Goal: Transaction & Acquisition: Obtain resource

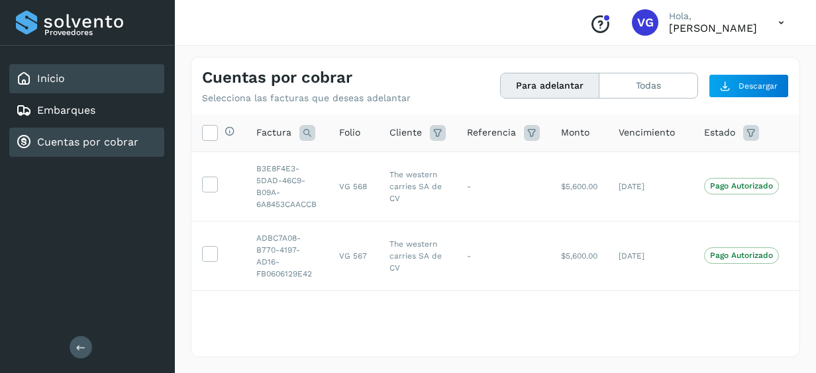
click at [46, 72] on link "Inicio" at bounding box center [51, 78] width 28 height 13
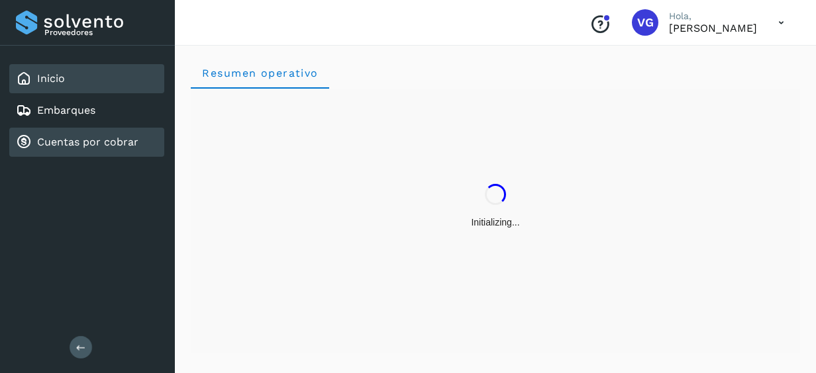
click at [117, 147] on link "Cuentas por cobrar" at bounding box center [87, 142] width 101 height 13
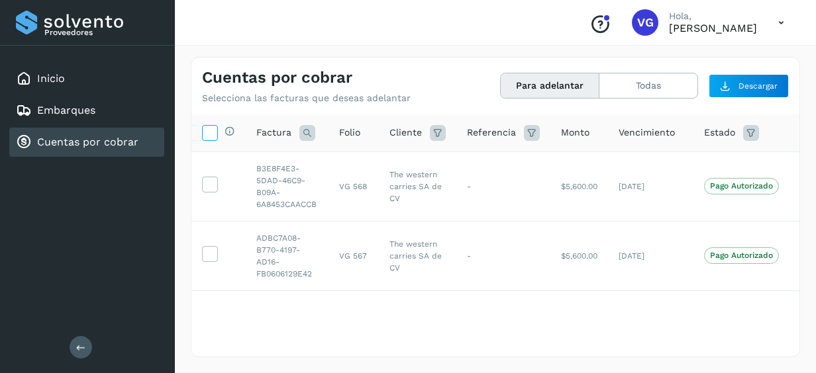
click at [208, 135] on icon at bounding box center [210, 132] width 14 height 14
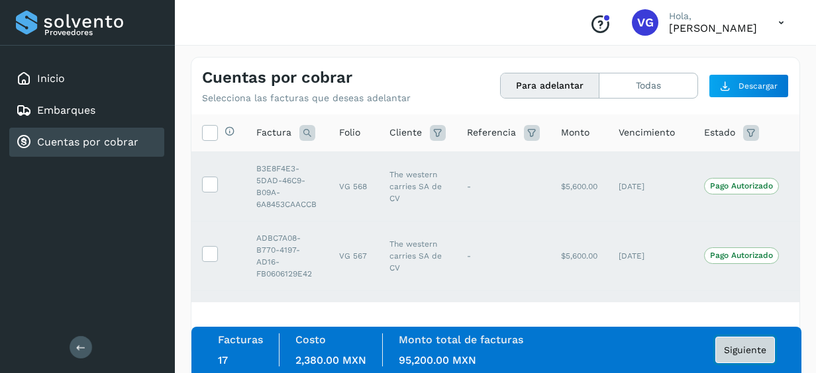
click at [752, 358] on button "Siguiente" at bounding box center [745, 350] width 60 height 26
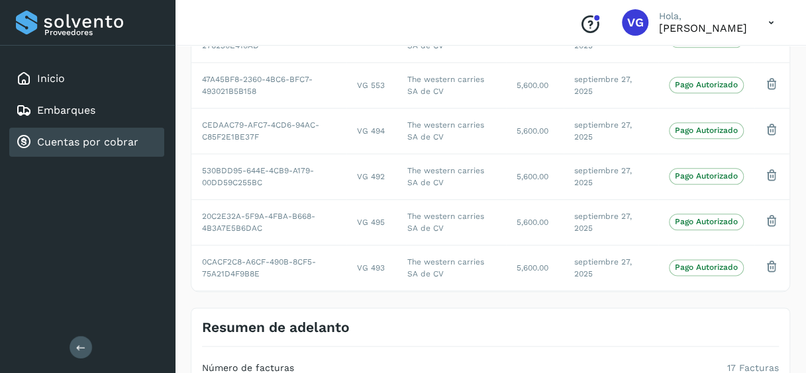
scroll to position [826, 0]
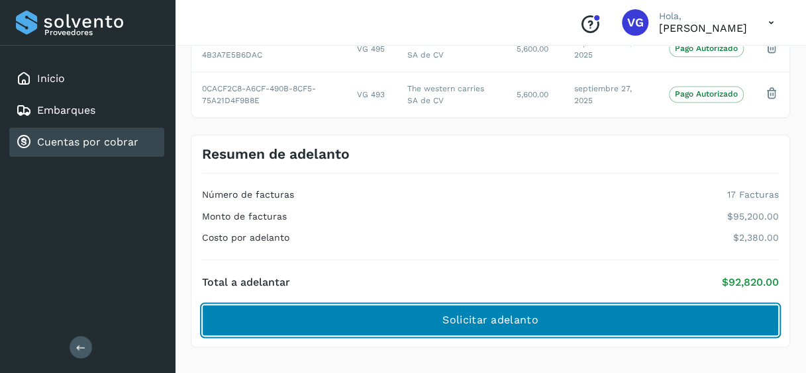
click at [589, 312] on button "Solicitar adelanto" at bounding box center [490, 321] width 577 height 32
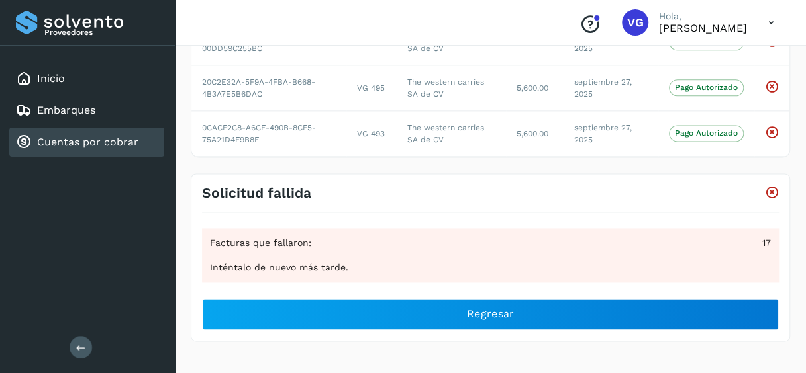
scroll to position [781, 0]
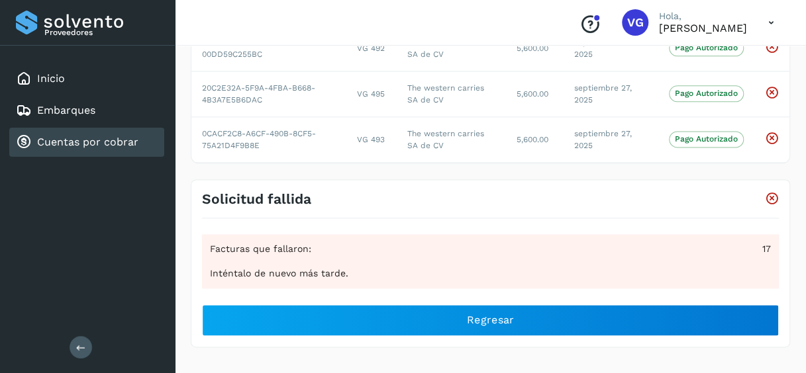
click at [777, 19] on icon at bounding box center [770, 22] width 27 height 27
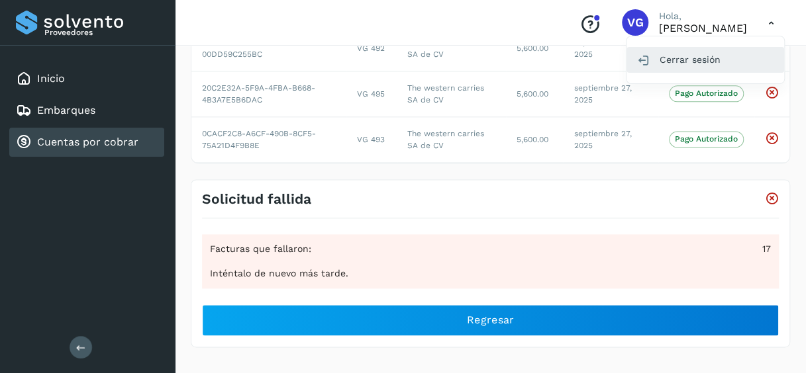
click at [658, 63] on div "Cerrar sesión" at bounding box center [705, 59] width 158 height 25
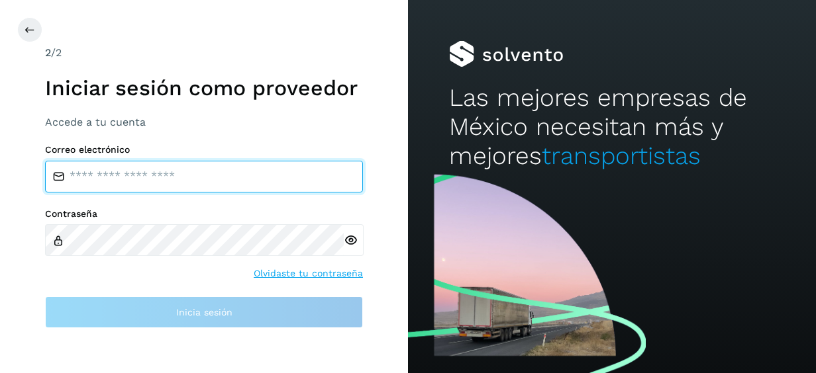
type input "**********"
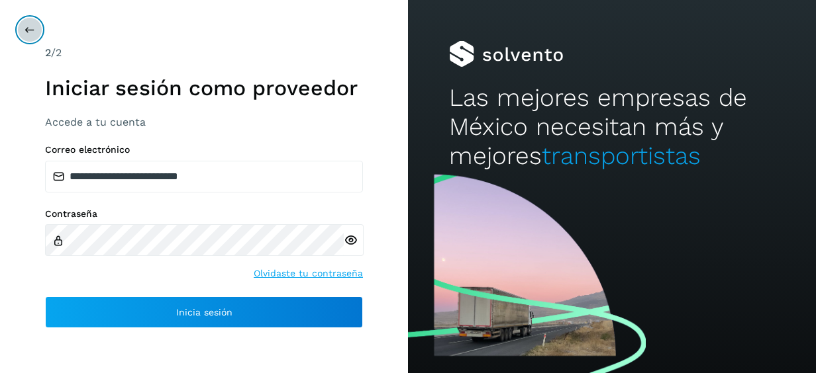
click at [30, 37] on button at bounding box center [29, 29] width 25 height 25
click at [29, 34] on icon at bounding box center [29, 29] width 11 height 11
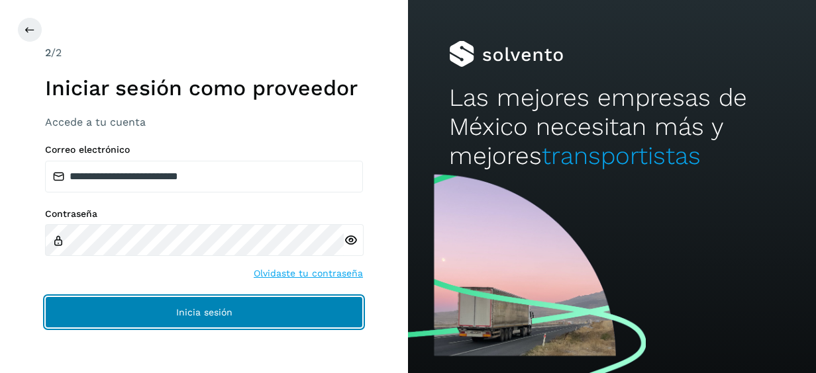
click at [205, 315] on span "Inicia sesión" at bounding box center [204, 312] width 56 height 9
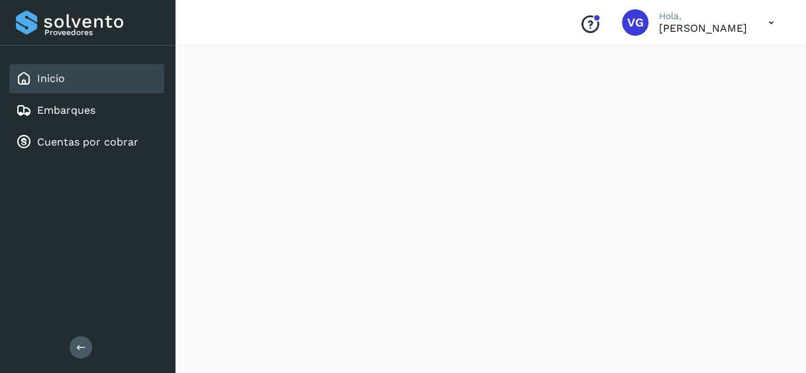
scroll to position [653, 0]
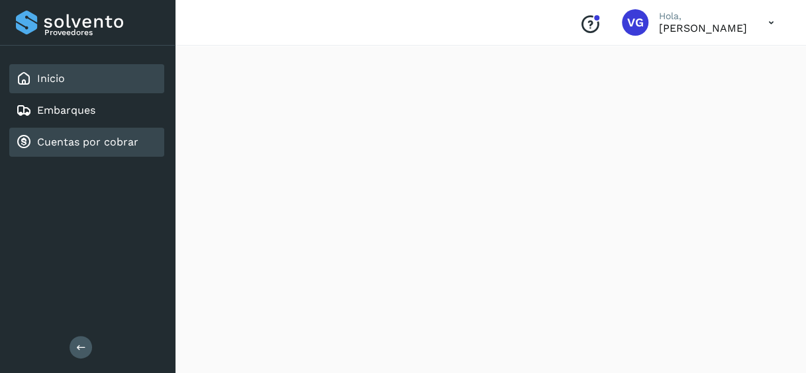
click at [105, 136] on link "Cuentas por cobrar" at bounding box center [87, 142] width 101 height 13
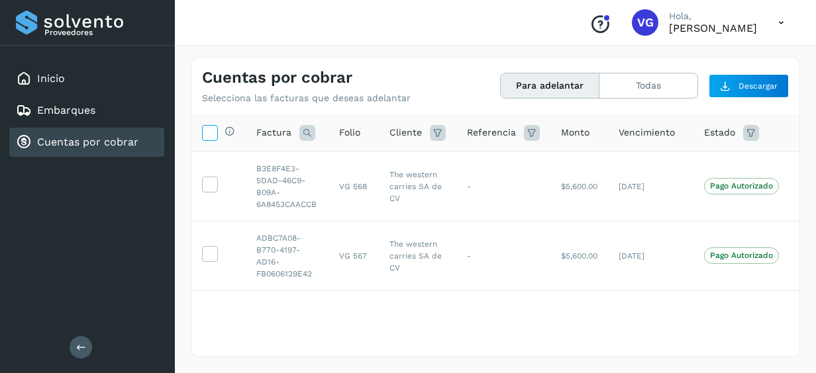
click at [213, 132] on icon at bounding box center [210, 132] width 14 height 14
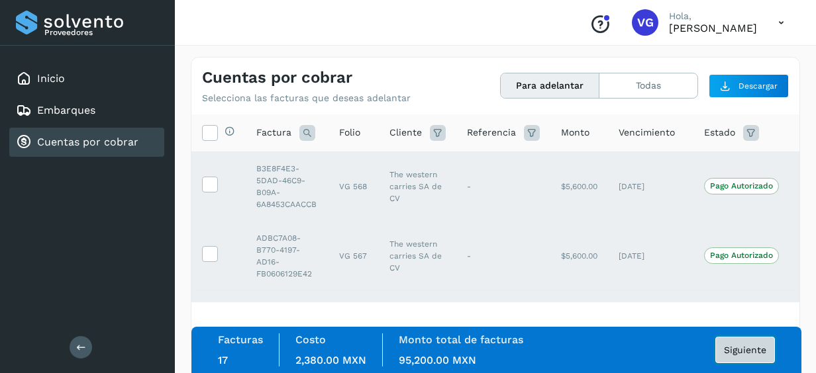
click at [745, 349] on span "Siguiente" at bounding box center [745, 350] width 42 height 9
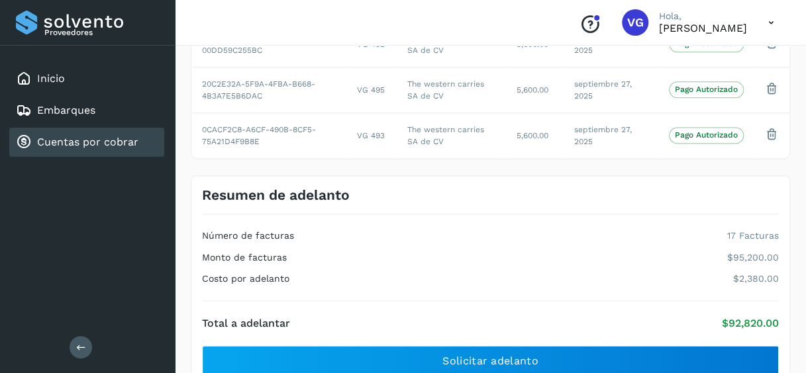
scroll to position [826, 0]
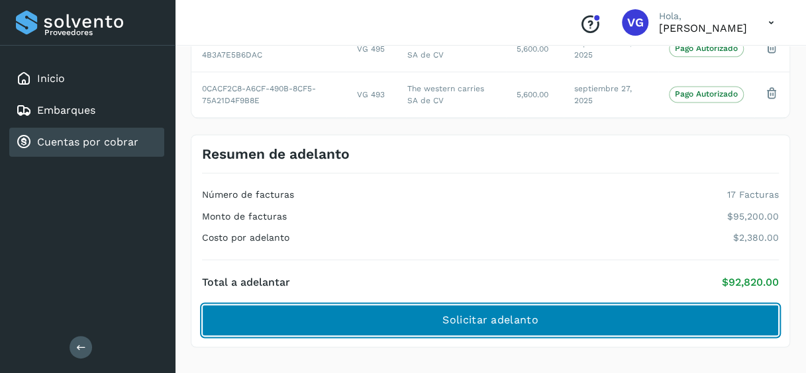
click at [693, 307] on button "Solicitar adelanto" at bounding box center [490, 321] width 577 height 32
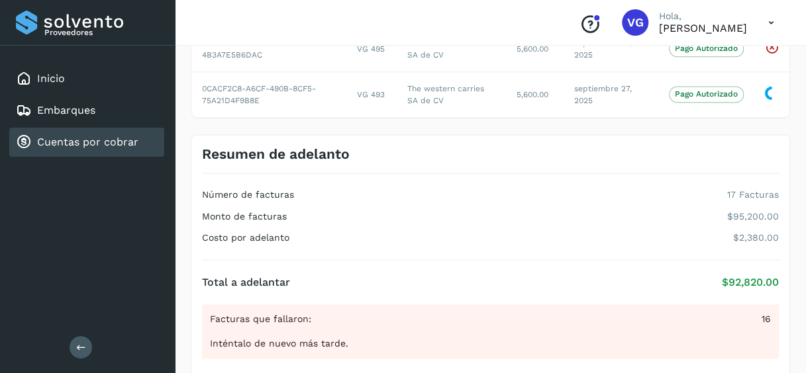
scroll to position [781, 0]
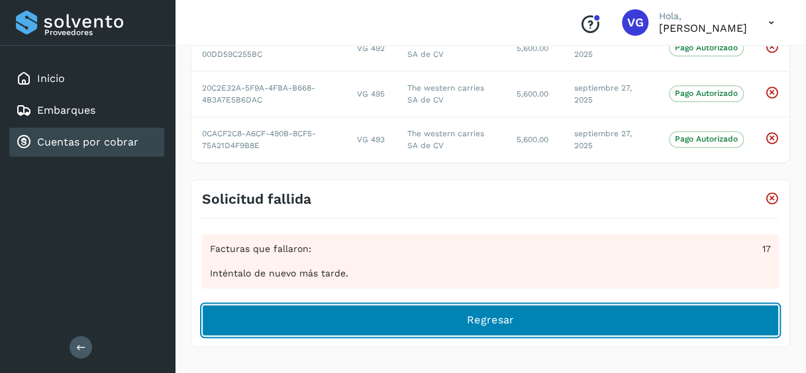
click at [675, 320] on button "Regresar" at bounding box center [490, 321] width 577 height 32
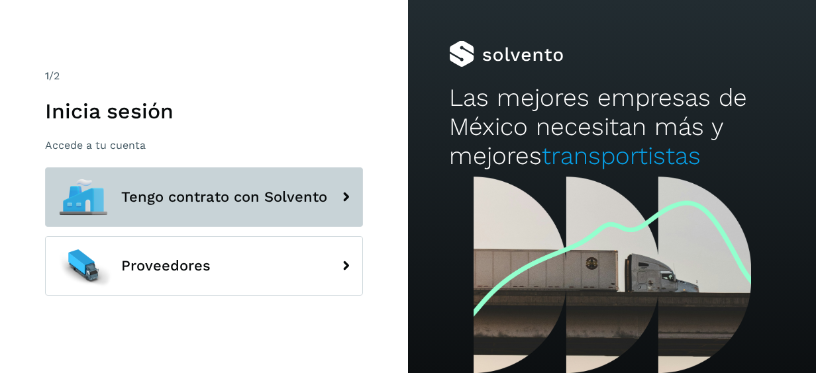
click at [314, 207] on button "Tengo contrato con Solvento" at bounding box center [204, 197] width 318 height 60
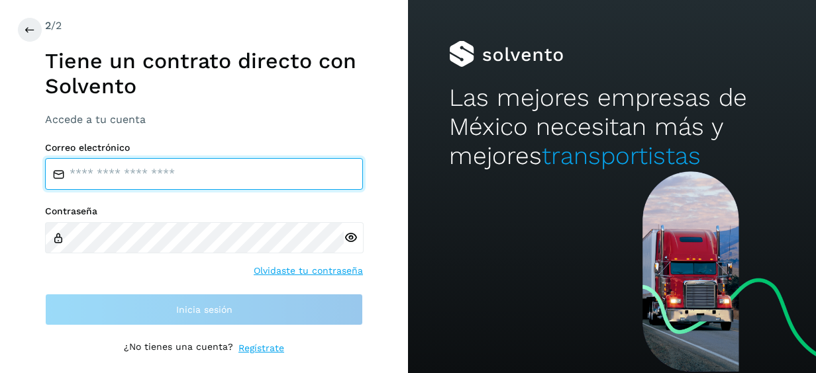
type input "**********"
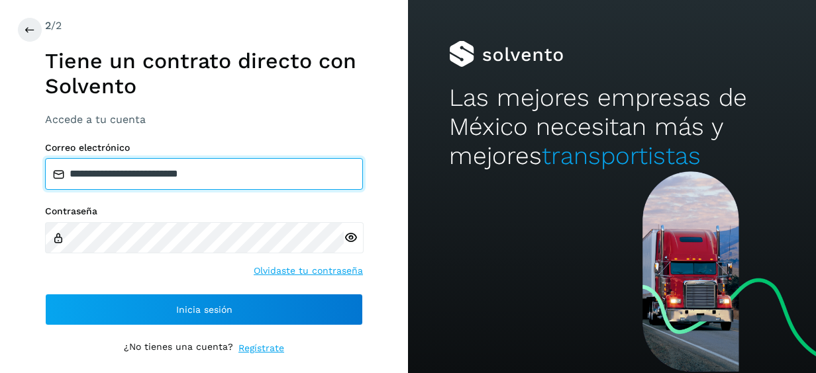
click at [256, 177] on input "**********" at bounding box center [204, 174] width 318 height 32
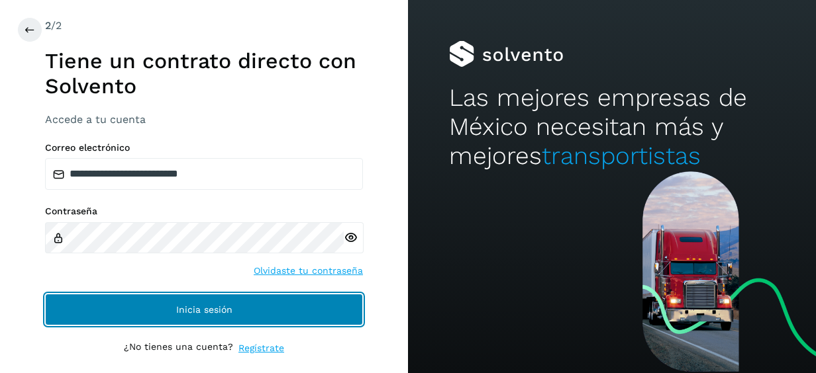
click at [266, 312] on button "Inicia sesión" at bounding box center [204, 310] width 318 height 32
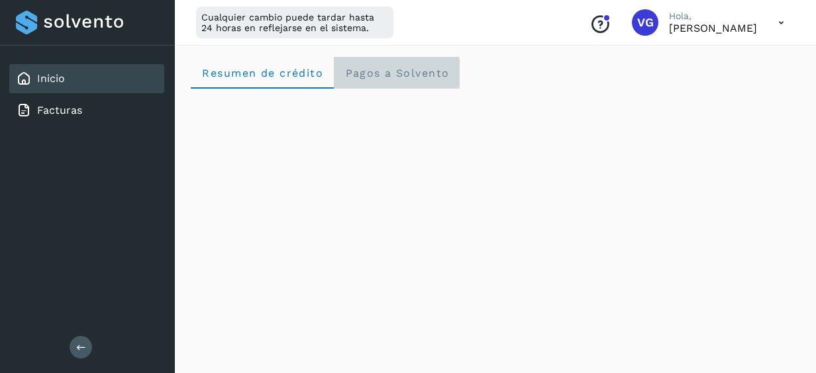
click at [405, 74] on span "Pagos a Solvento" at bounding box center [396, 73] width 105 height 13
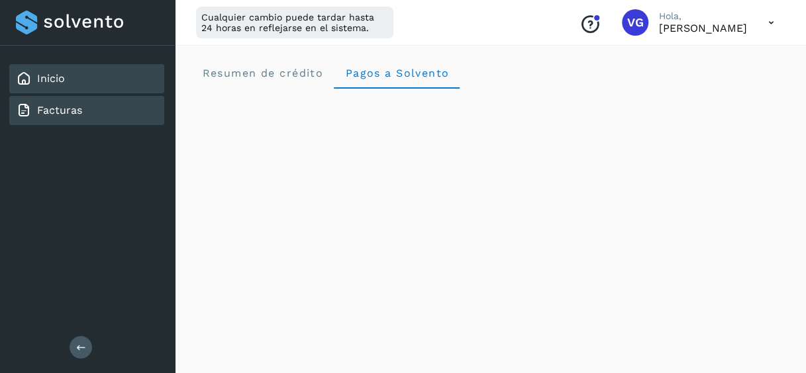
click at [49, 115] on link "Facturas" at bounding box center [59, 110] width 45 height 13
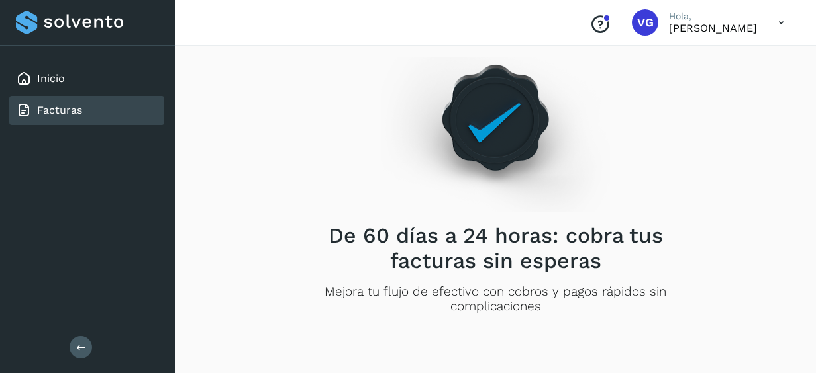
click at [589, 33] on icon "Conoce nuestros beneficios" at bounding box center [599, 24] width 21 height 21
click at [692, 31] on p "VIRIDIANA GONZALEZ" at bounding box center [713, 28] width 88 height 13
click at [786, 23] on icon at bounding box center [780, 22] width 27 height 27
click at [696, 57] on div "Documentación" at bounding box center [715, 59] width 158 height 25
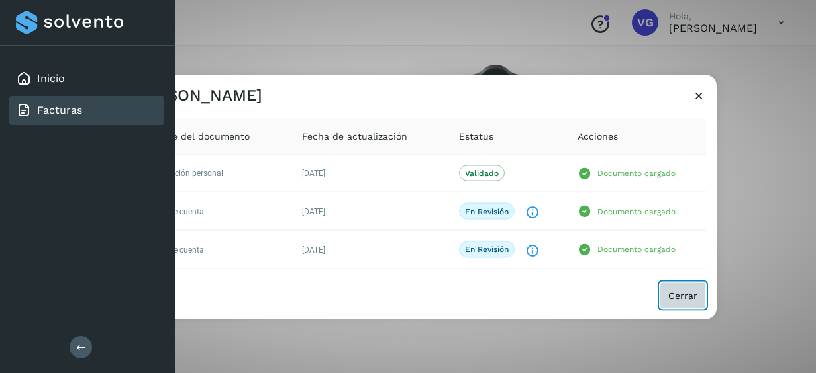
click at [689, 294] on span "Cerrar" at bounding box center [682, 295] width 29 height 9
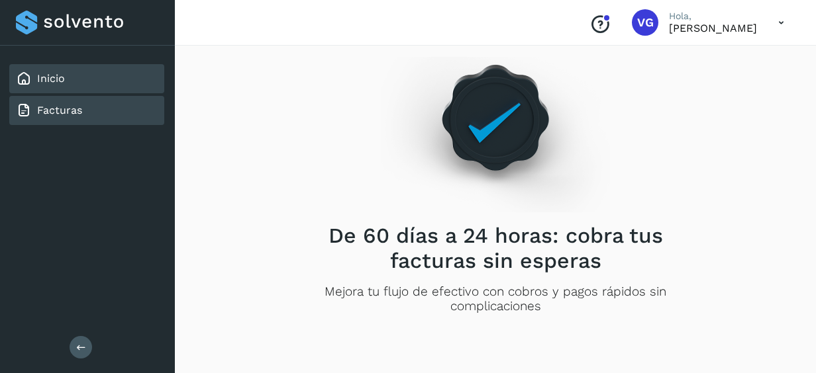
click at [52, 86] on div "Inicio" at bounding box center [86, 78] width 155 height 29
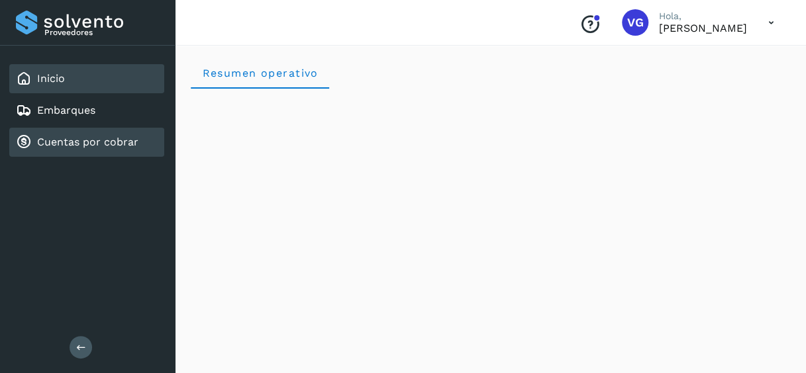
click at [113, 143] on link "Cuentas por cobrar" at bounding box center [87, 142] width 101 height 13
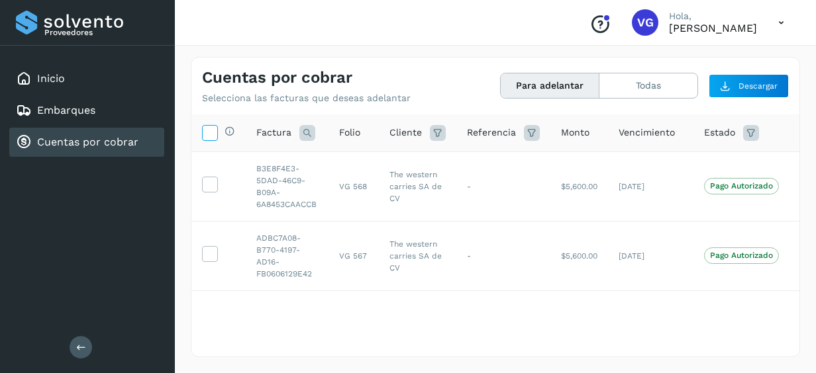
click at [209, 132] on icon at bounding box center [210, 132] width 14 height 14
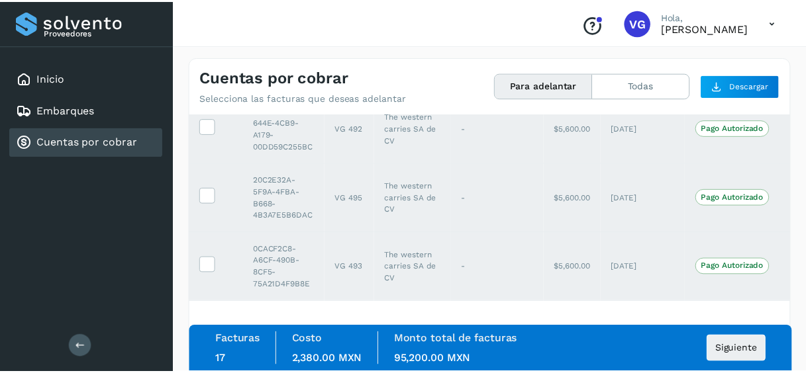
scroll to position [1037, 0]
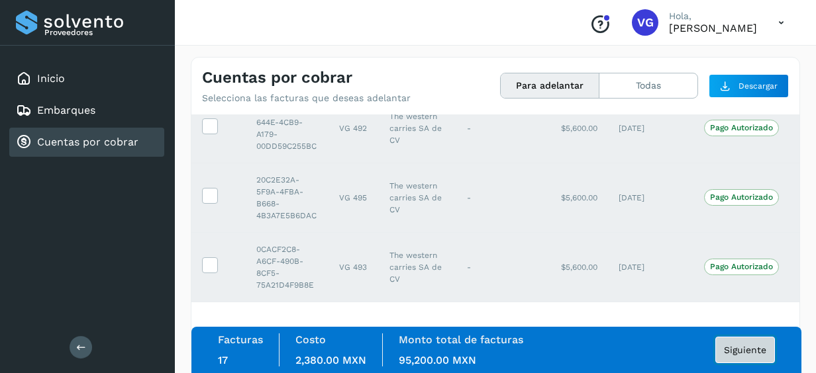
click at [747, 348] on span "Siguiente" at bounding box center [745, 350] width 42 height 9
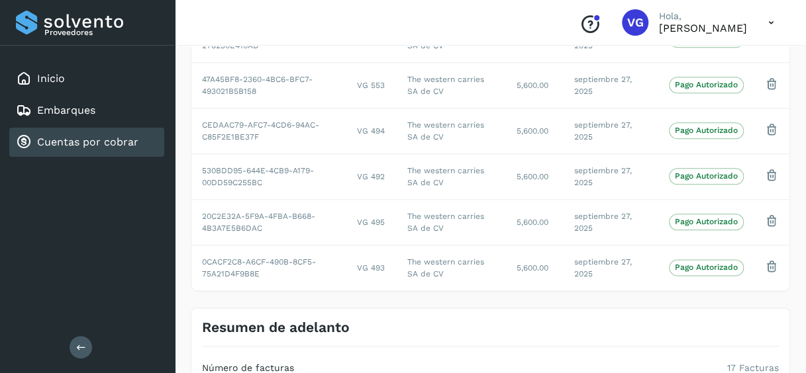
scroll to position [826, 0]
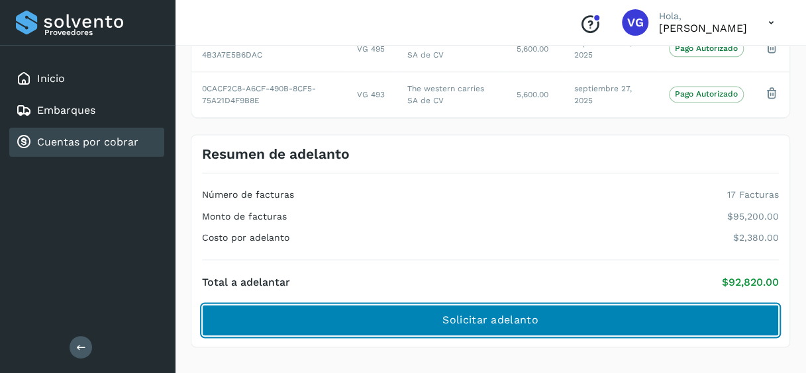
click at [706, 318] on button "Solicitar adelanto" at bounding box center [490, 321] width 577 height 32
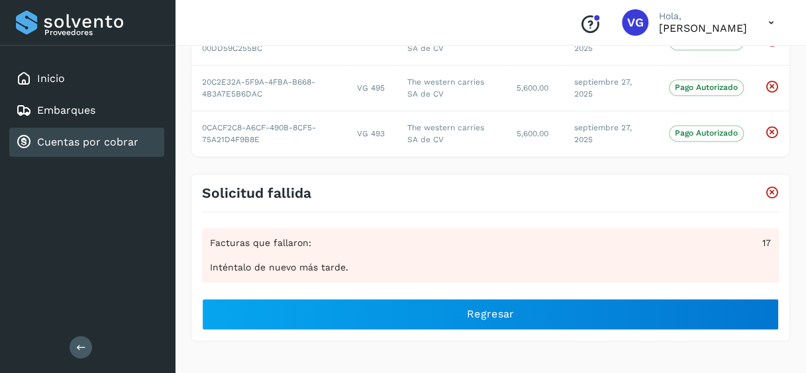
scroll to position [781, 0]
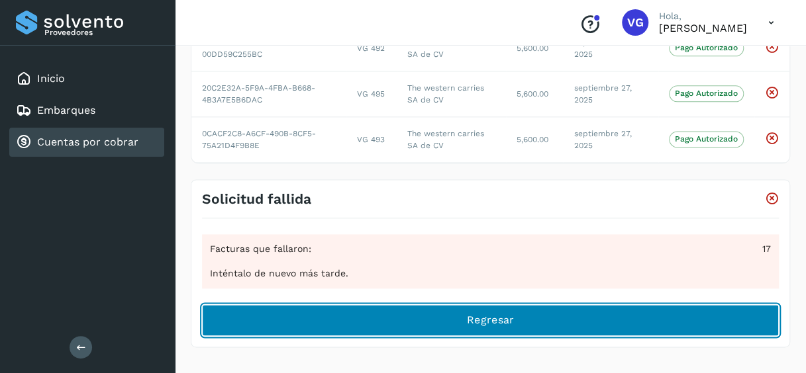
click at [548, 320] on button "Regresar" at bounding box center [490, 321] width 577 height 32
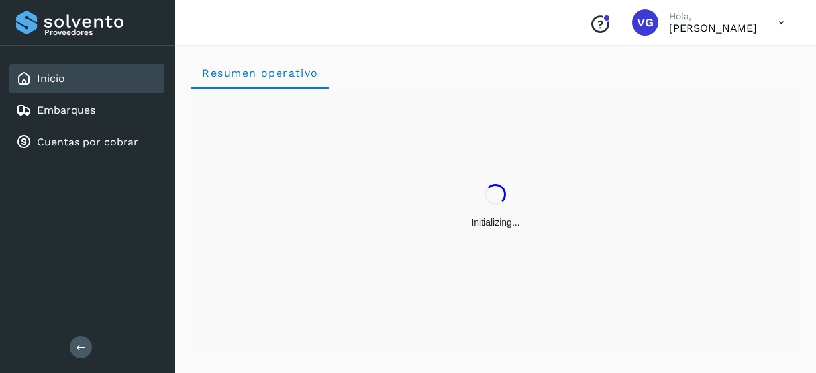
click at [776, 17] on icon at bounding box center [780, 22] width 27 height 27
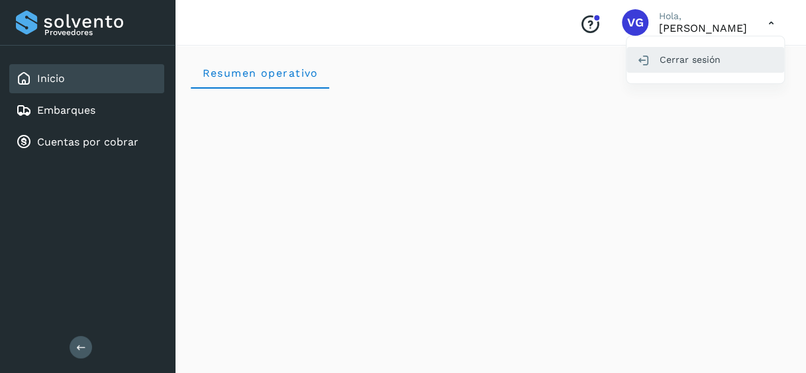
click at [683, 62] on div "Cerrar sesión" at bounding box center [705, 59] width 158 height 25
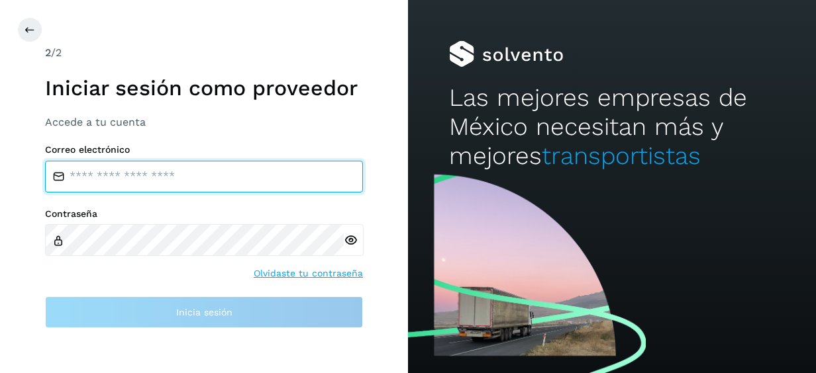
type input "**********"
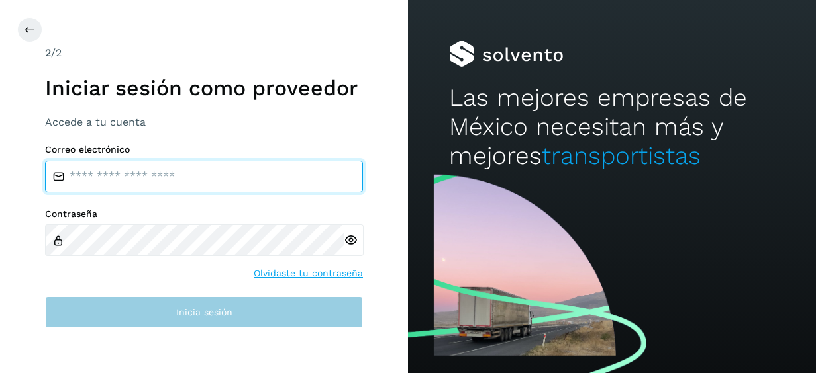
type input "**********"
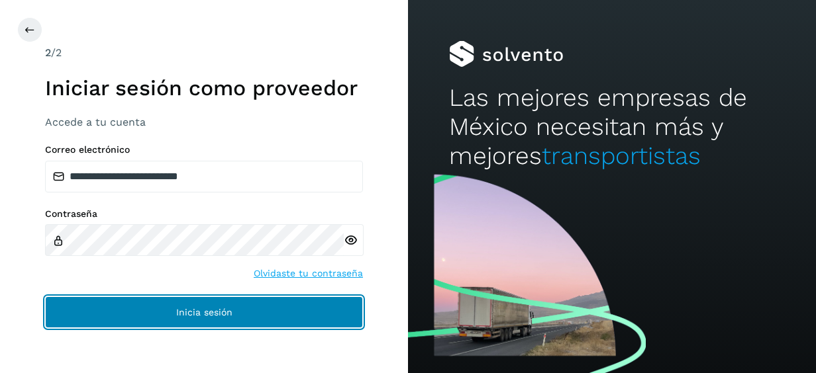
click at [237, 316] on button "Inicia sesión" at bounding box center [204, 313] width 318 height 32
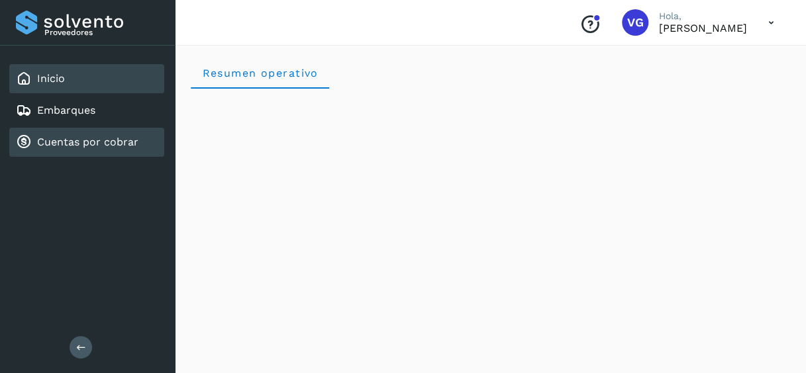
click at [109, 140] on link "Cuentas por cobrar" at bounding box center [87, 142] width 101 height 13
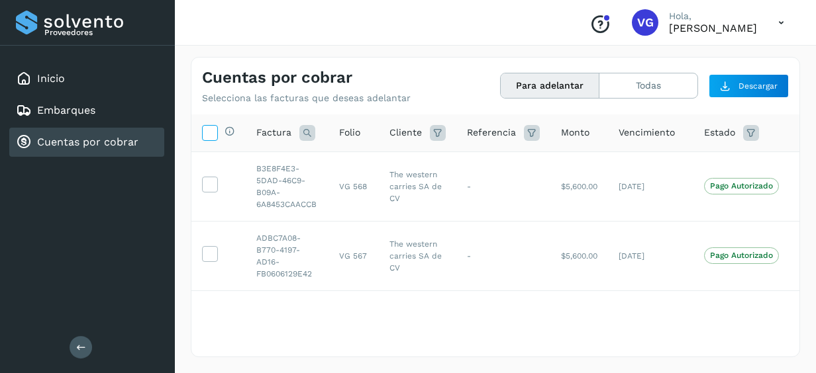
click at [210, 130] on icon at bounding box center [210, 132] width 14 height 14
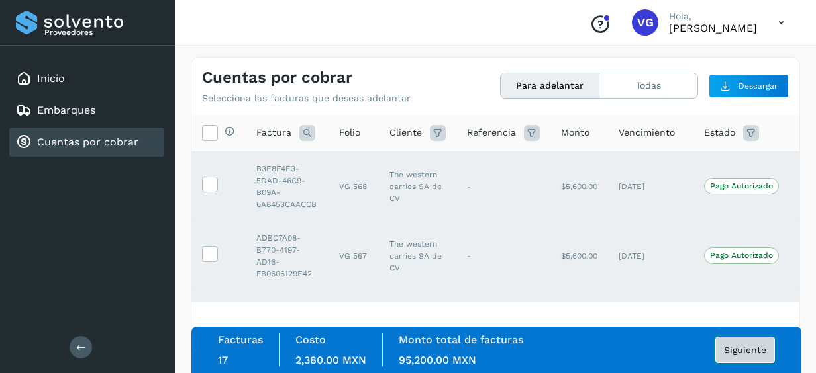
click at [739, 348] on span "Siguiente" at bounding box center [745, 350] width 42 height 9
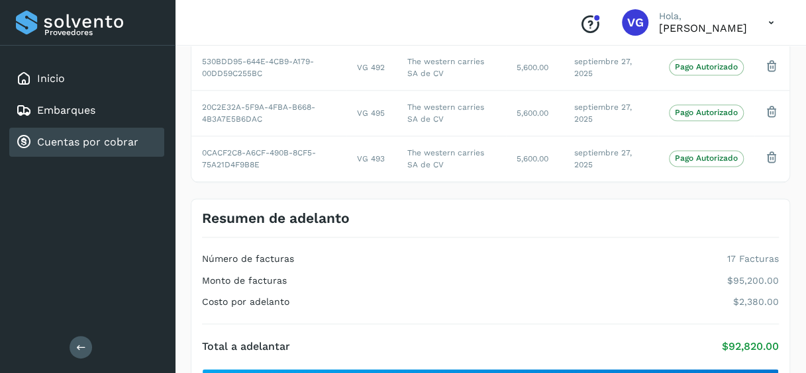
scroll to position [826, 0]
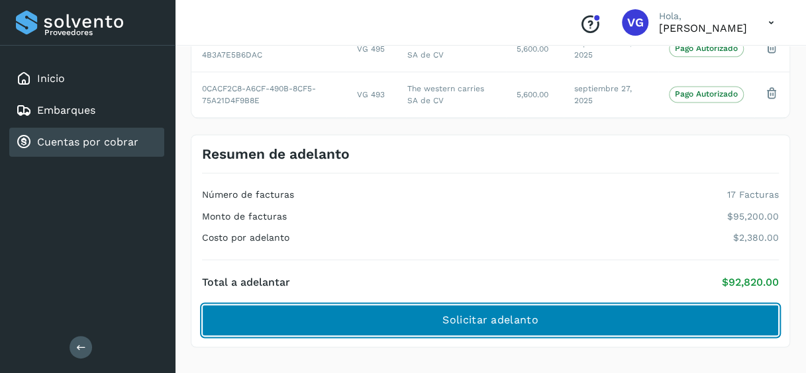
click at [657, 316] on button "Solicitar adelanto" at bounding box center [490, 321] width 577 height 32
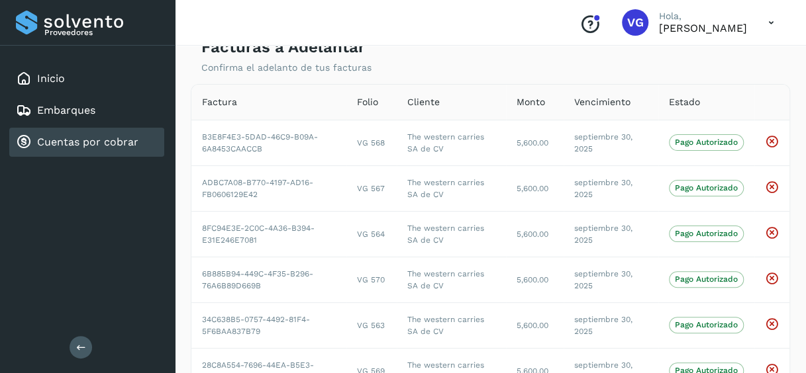
scroll to position [0, 0]
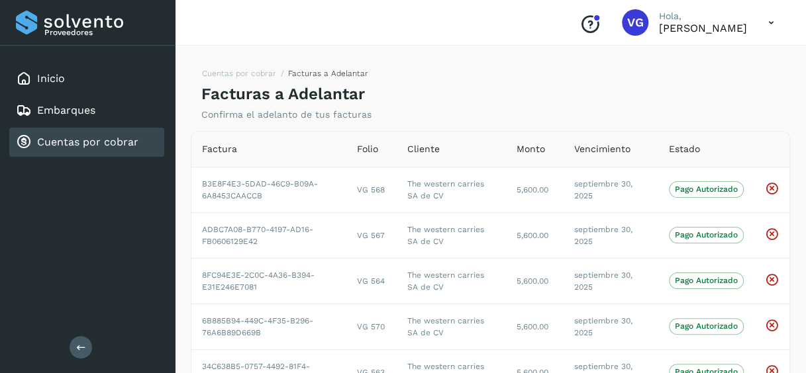
click at [693, 152] on span "Estado" at bounding box center [684, 149] width 31 height 14
click at [617, 154] on span "Vencimiento" at bounding box center [602, 149] width 56 height 14
click at [223, 70] on link "Cuentas por cobrar" at bounding box center [239, 73] width 74 height 9
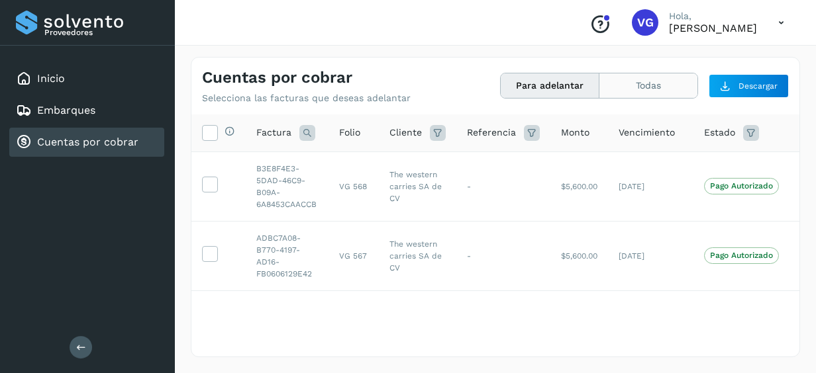
click at [620, 96] on button "Todas" at bounding box center [648, 85] width 98 height 24
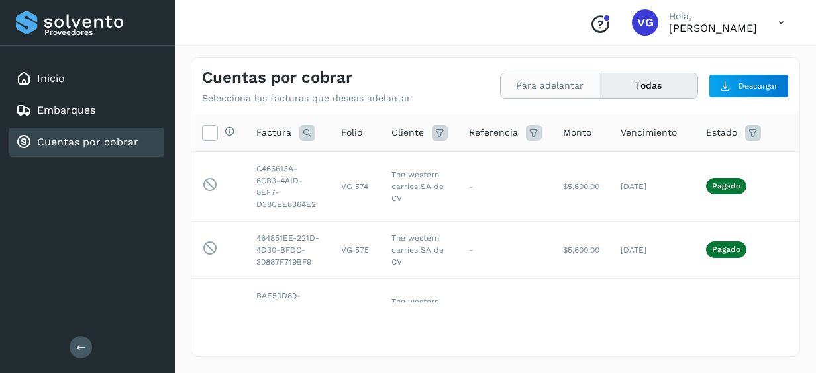
click at [551, 83] on button "Para adelantar" at bounding box center [550, 85] width 99 height 24
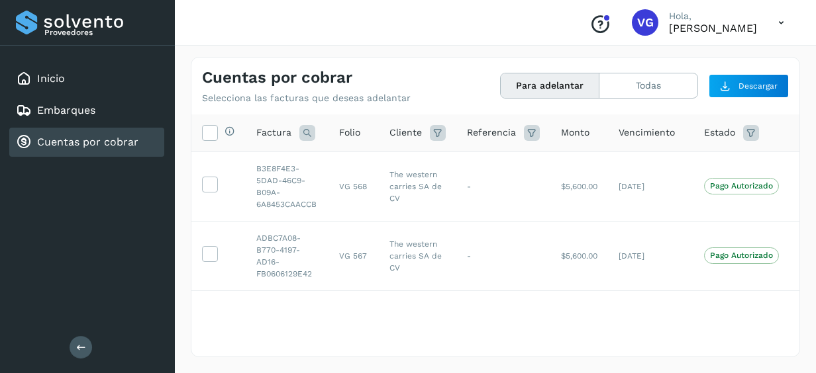
click at [743, 30] on p "[PERSON_NAME]" at bounding box center [713, 28] width 88 height 13
click at [780, 23] on icon at bounding box center [780, 22] width 27 height 27
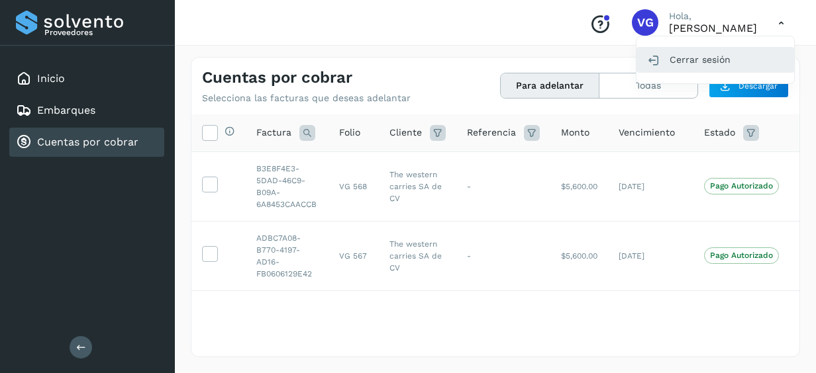
click at [701, 63] on div "Cerrar sesión" at bounding box center [715, 59] width 158 height 25
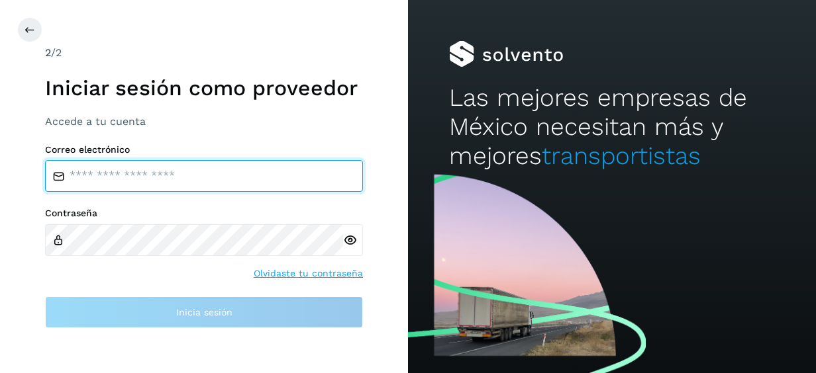
type input "**********"
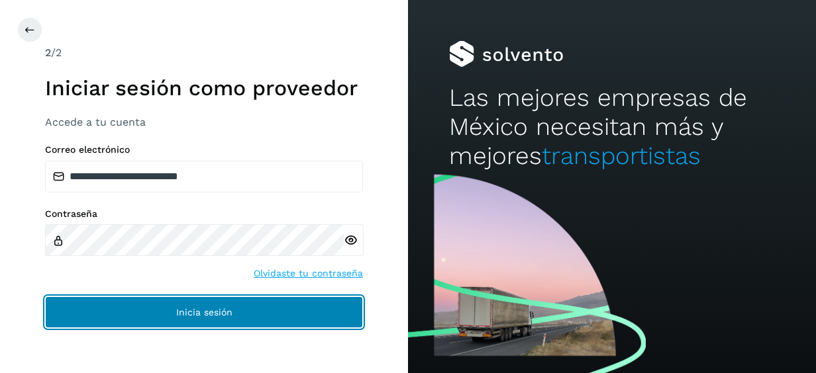
click at [283, 320] on button "Inicia sesión" at bounding box center [204, 313] width 318 height 32
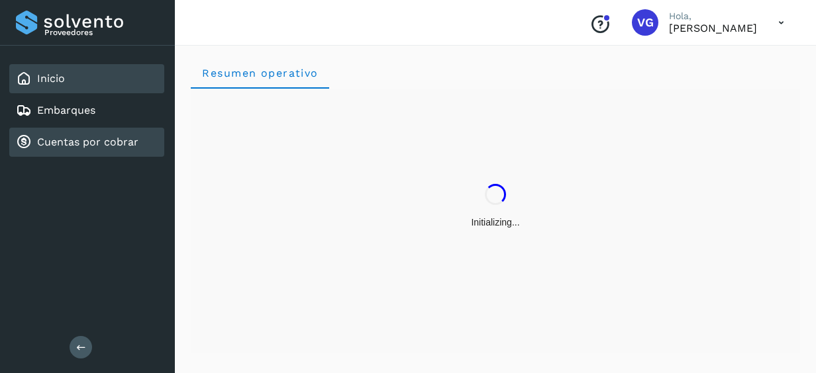
click at [62, 139] on link "Cuentas por cobrar" at bounding box center [87, 142] width 101 height 13
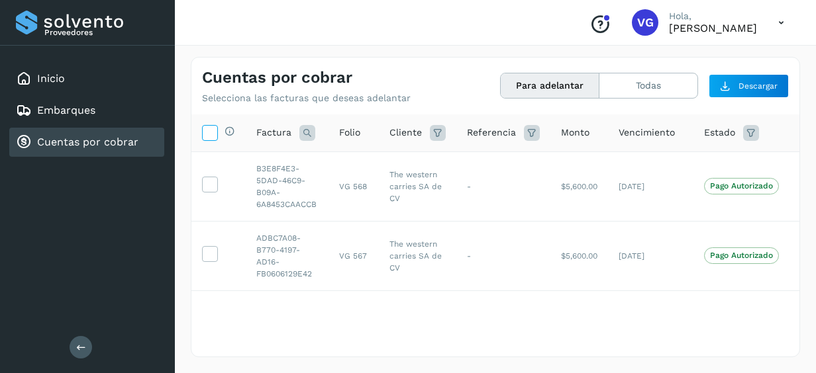
click at [214, 136] on icon at bounding box center [210, 132] width 14 height 14
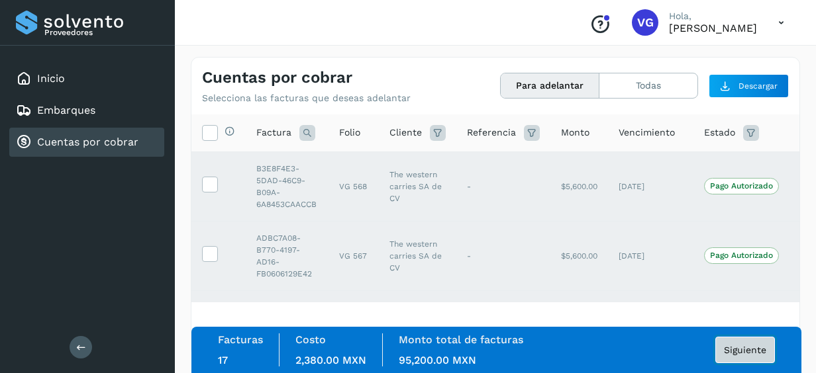
click at [758, 350] on span "Siguiente" at bounding box center [745, 350] width 42 height 9
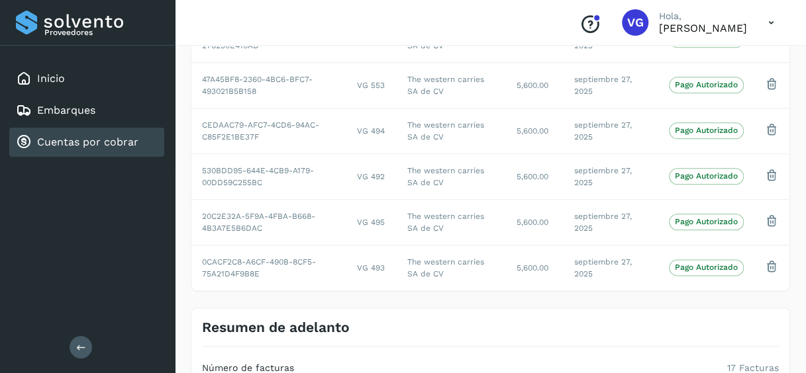
scroll to position [826, 0]
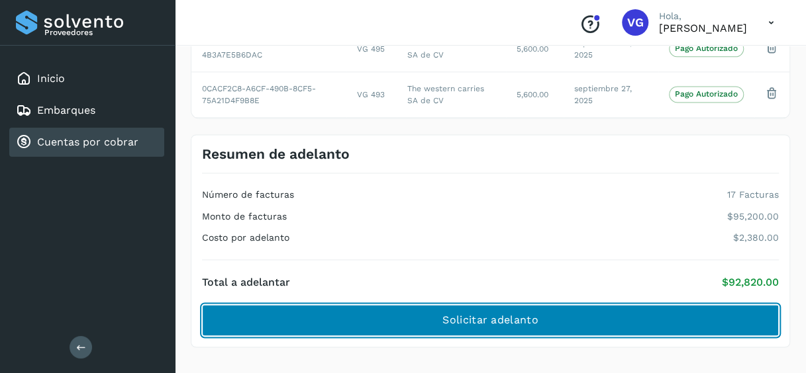
click at [665, 305] on button "Solicitar adelanto" at bounding box center [490, 321] width 577 height 32
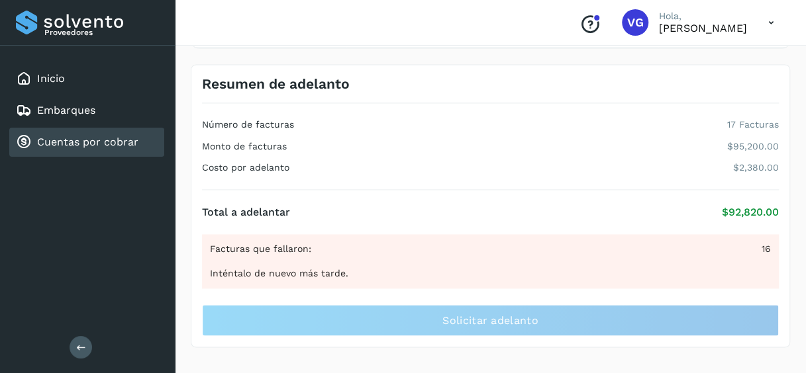
scroll to position [781, 0]
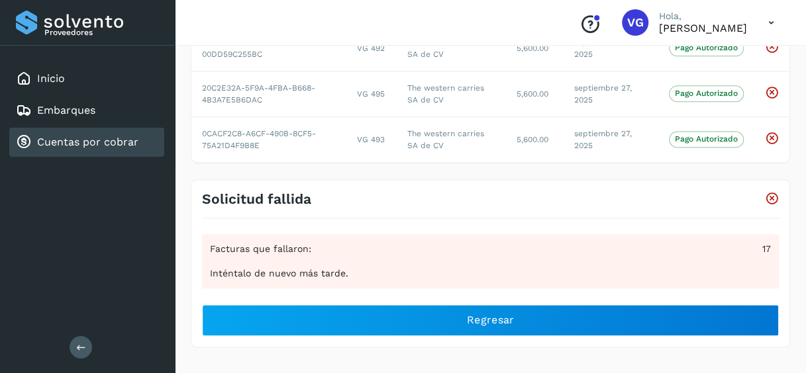
click at [772, 22] on icon at bounding box center [770, 22] width 27 height 27
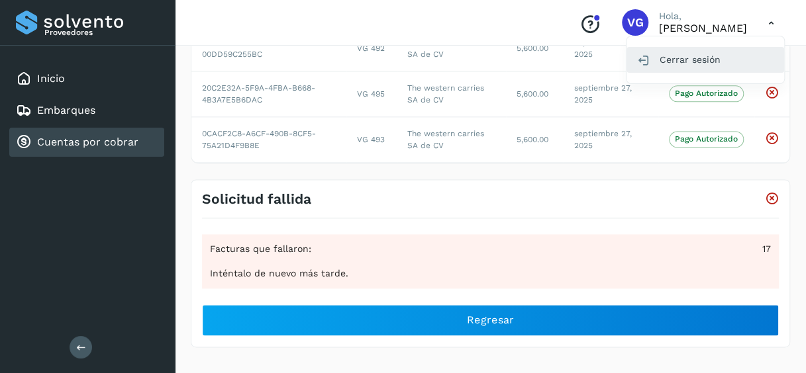
click at [676, 62] on div "Cerrar sesión" at bounding box center [705, 59] width 158 height 25
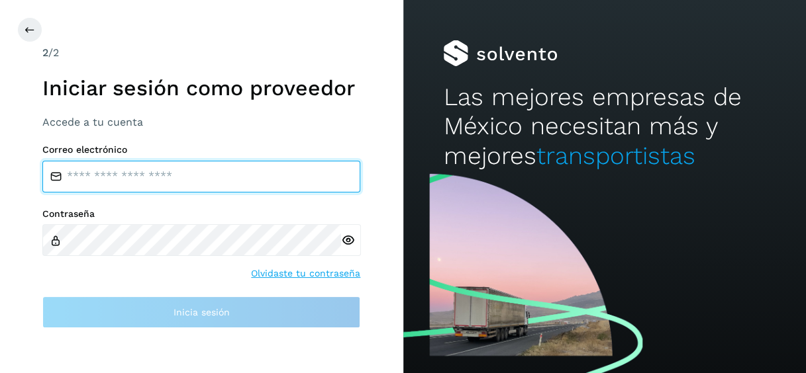
type input "**********"
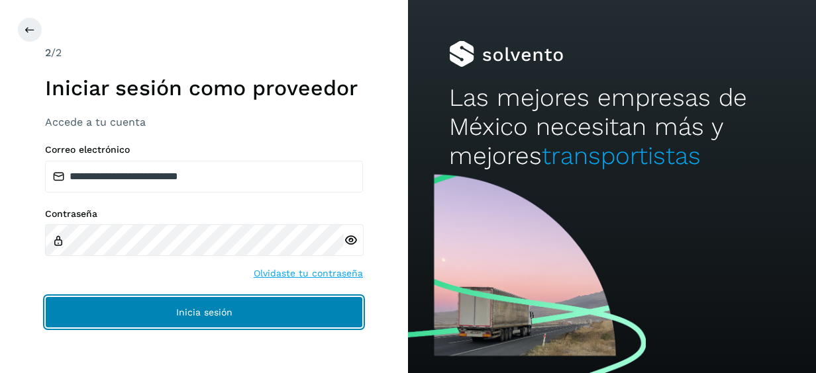
click at [252, 312] on button "Inicia sesión" at bounding box center [204, 313] width 318 height 32
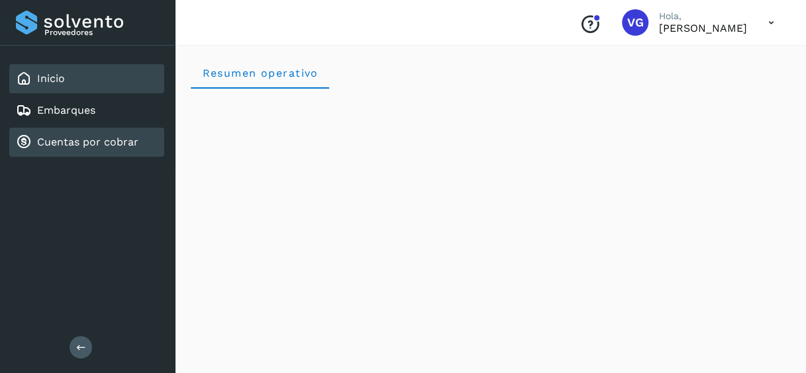
click at [102, 139] on link "Cuentas por cobrar" at bounding box center [87, 142] width 101 height 13
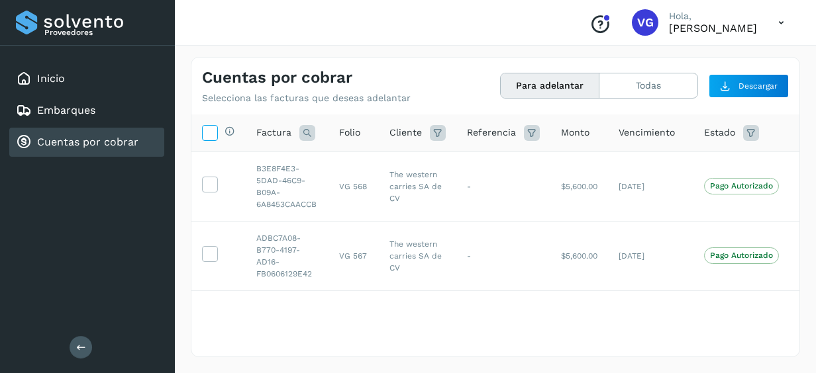
click at [204, 128] on icon at bounding box center [210, 132] width 14 height 14
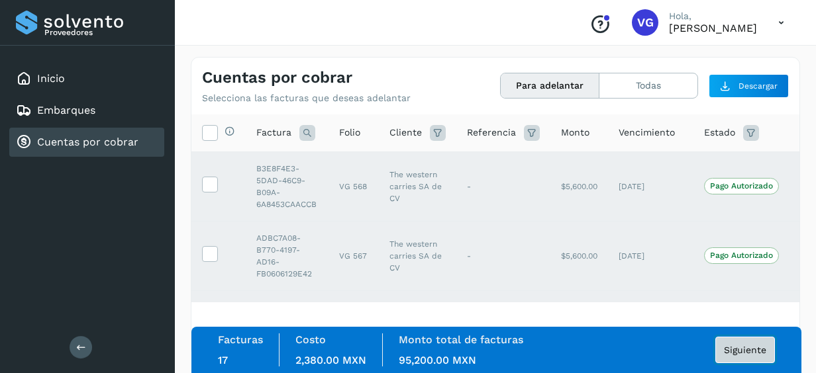
click at [747, 356] on button "Siguiente" at bounding box center [745, 350] width 60 height 26
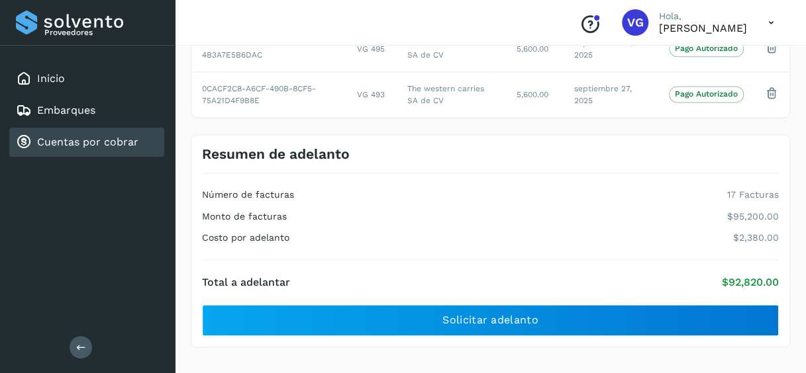
scroll to position [826, 0]
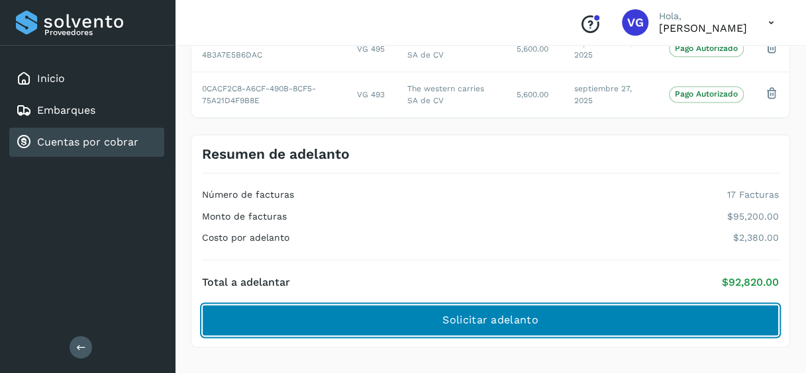
click at [652, 311] on button "Solicitar adelanto" at bounding box center [490, 321] width 577 height 32
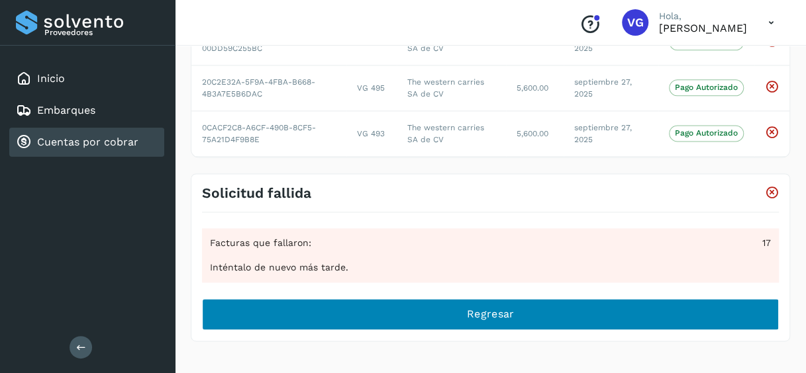
scroll to position [781, 0]
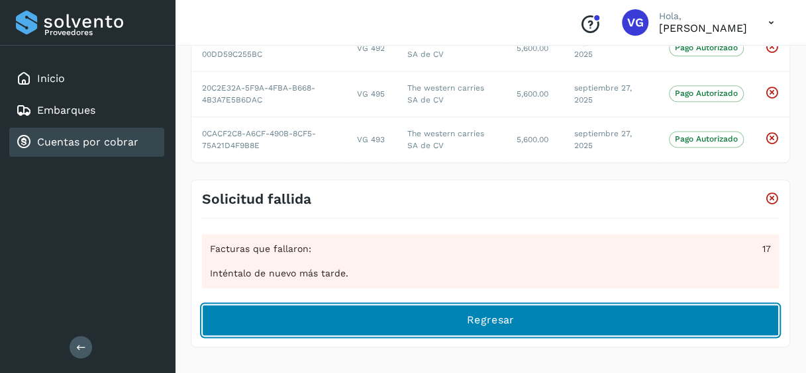
click at [514, 318] on button "Regresar" at bounding box center [490, 321] width 577 height 32
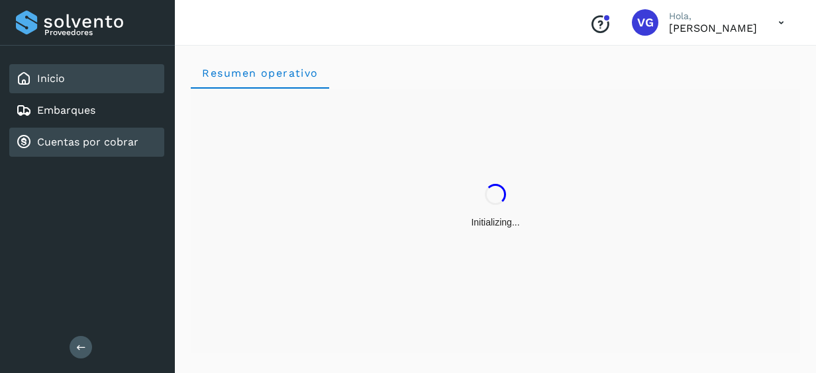
click at [111, 144] on link "Cuentas por cobrar" at bounding box center [87, 142] width 101 height 13
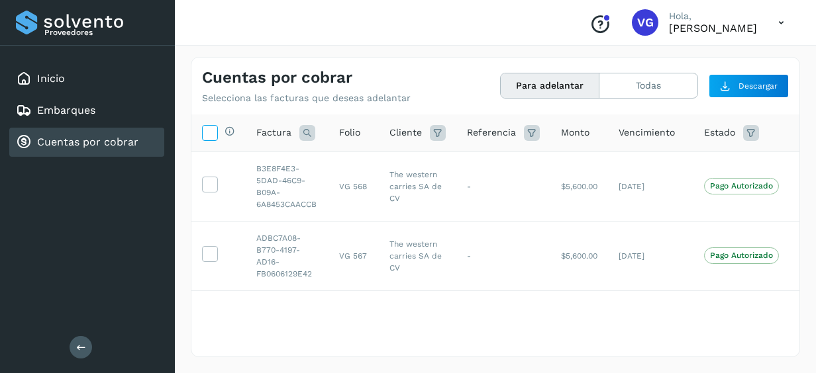
click at [212, 136] on icon at bounding box center [210, 132] width 14 height 14
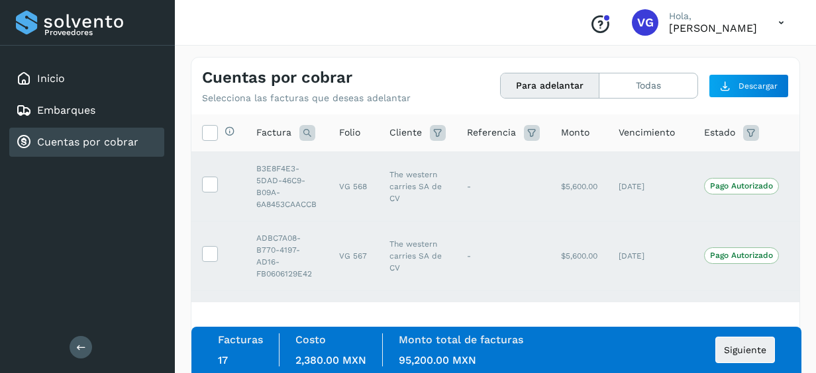
click at [745, 267] on td "Pago Autorizado" at bounding box center [741, 256] width 96 height 70
click at [747, 361] on button "Siguiente" at bounding box center [745, 350] width 60 height 26
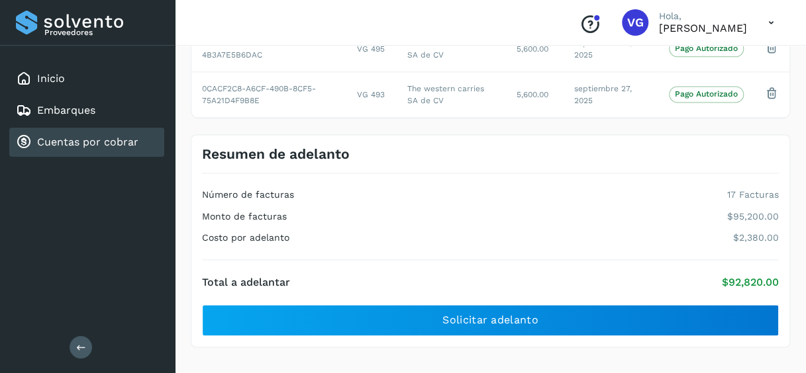
scroll to position [826, 0]
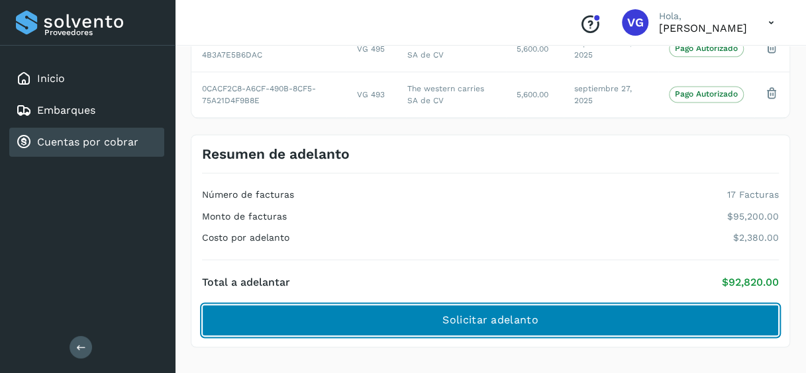
click at [718, 319] on button "Solicitar adelanto" at bounding box center [490, 321] width 577 height 32
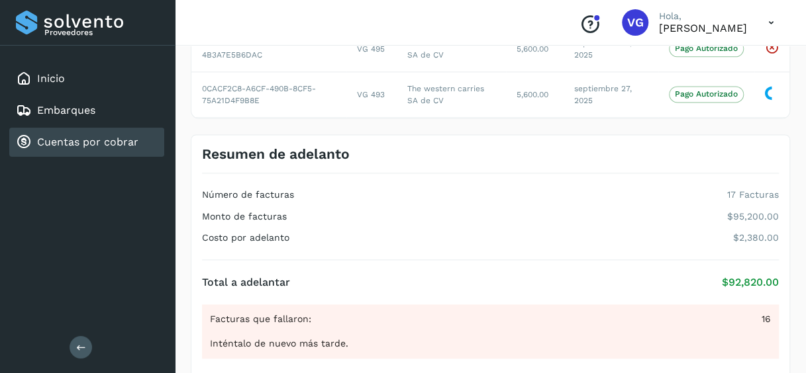
scroll to position [781, 0]
